Goal: Transaction & Acquisition: Purchase product/service

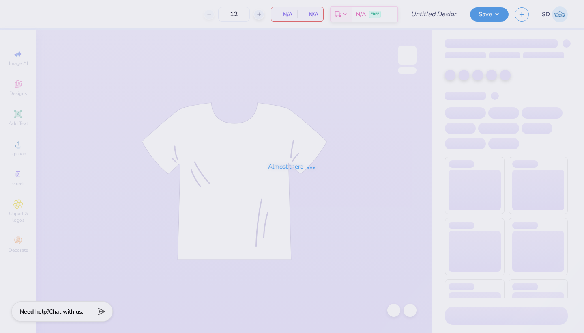
type input "[PERSON_NAME] : [GEOGRAPHIC_DATA]"
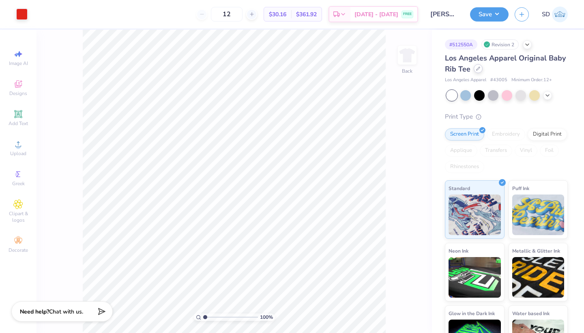
click at [478, 69] on icon at bounding box center [479, 69] width 4 height 4
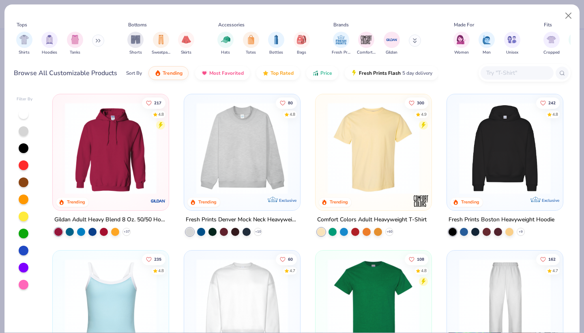
click at [496, 73] on input "text" at bounding box center [517, 72] width 63 height 9
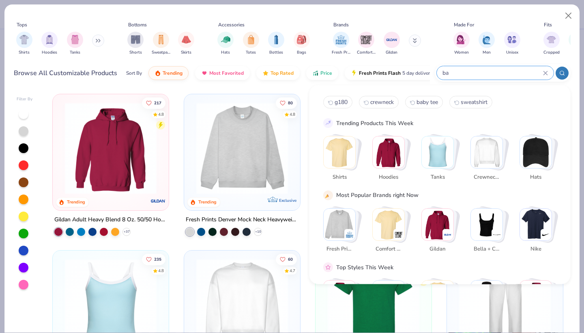
type input "b"
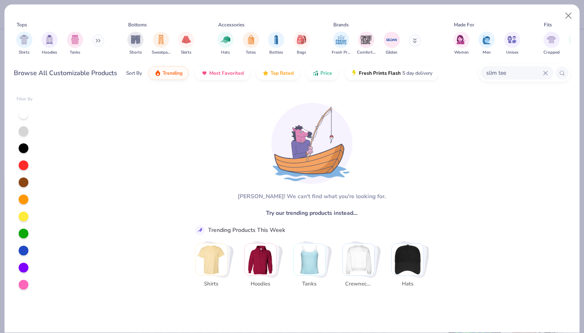
type input "slim tee"
click at [544, 73] on icon at bounding box center [545, 73] width 5 height 5
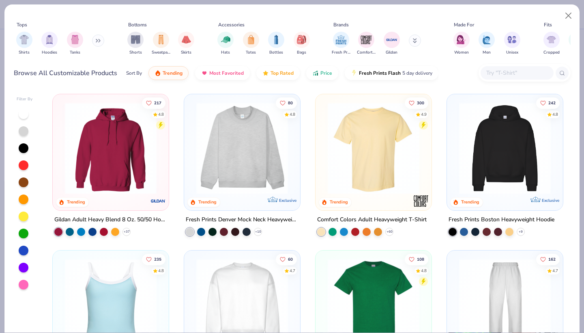
type input "t"
type input "shirt"
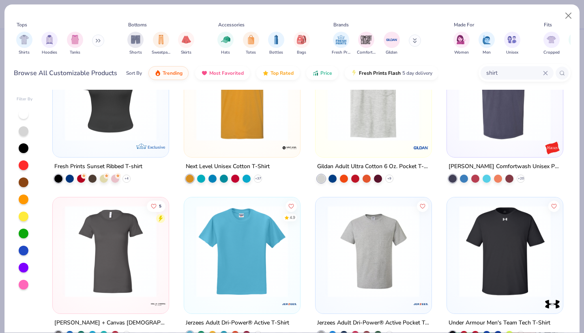
scroll to position [690, 0]
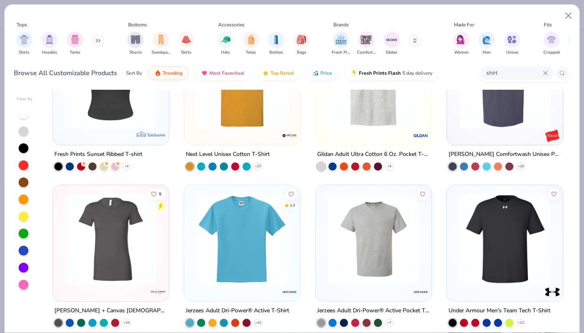
click at [546, 72] on icon at bounding box center [546, 73] width 4 height 4
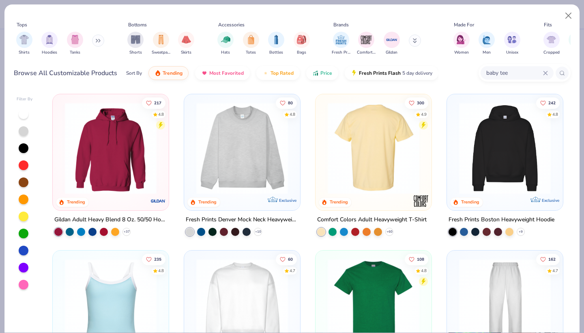
type input "baby tee"
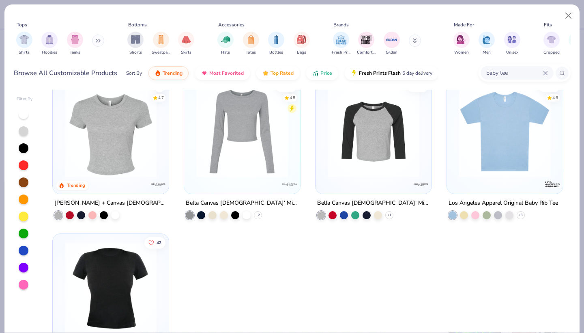
scroll to position [17, 0]
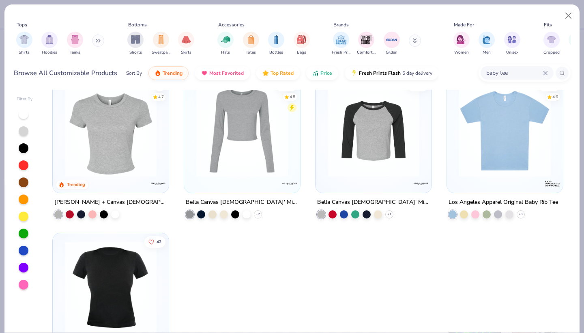
click at [487, 134] on img at bounding box center [505, 131] width 100 height 92
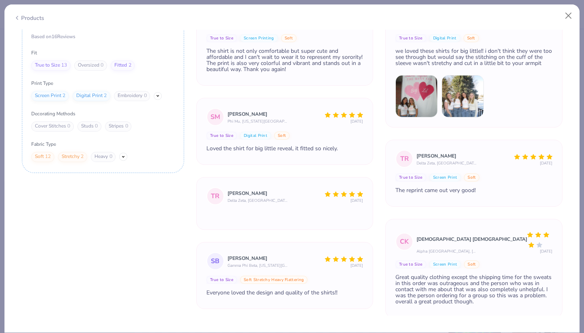
scroll to position [1136, 0]
click at [410, 95] on img at bounding box center [417, 96] width 42 height 42
click at [423, 96] on img at bounding box center [417, 96] width 42 height 42
click at [414, 103] on img at bounding box center [417, 96] width 42 height 42
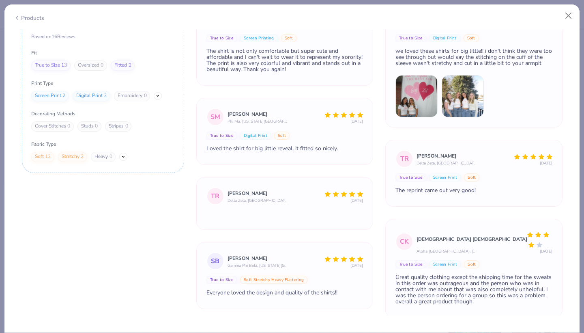
click at [414, 103] on img at bounding box center [417, 96] width 42 height 42
click at [455, 99] on img at bounding box center [463, 96] width 42 height 42
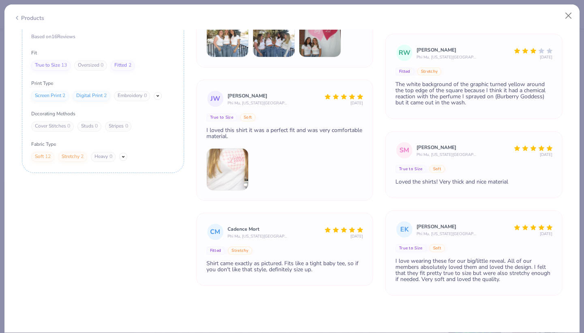
scroll to position [387, 0]
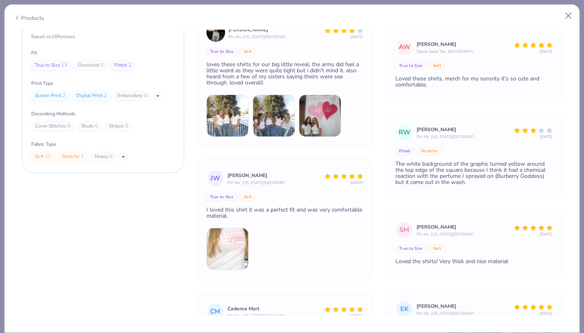
click at [239, 113] on img at bounding box center [228, 116] width 42 height 42
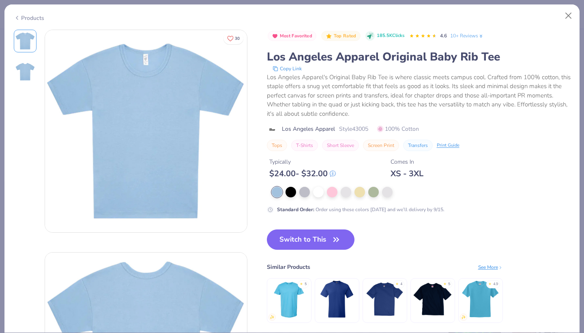
scroll to position [0, 0]
click at [568, 14] on button "Close" at bounding box center [568, 15] width 15 height 15
type textarea "x"
